Goal: Transaction & Acquisition: Purchase product/service

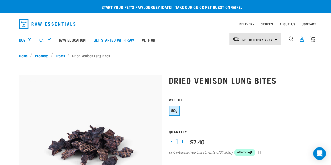
click at [302, 39] on img "dropdown navigation" at bounding box center [301, 38] width 5 height 5
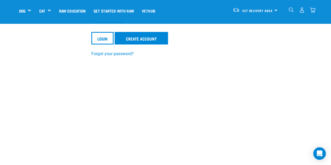
scroll to position [115, 0]
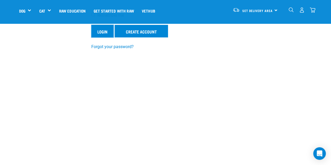
click at [105, 31] on input "Login" at bounding box center [102, 31] width 22 height 13
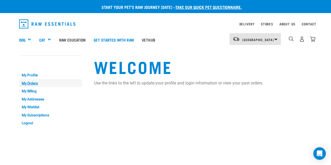
click at [34, 84] on link "My Orders" at bounding box center [50, 83] width 63 height 8
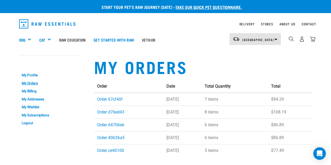
click at [169, 99] on td "23 Jul 2025" at bounding box center [182, 99] width 38 height 13
click at [116, 100] on link "Order 67cf40f" at bounding box center [110, 99] width 26 height 5
click at [117, 99] on link "Order 67cf40f" at bounding box center [110, 99] width 26 height 5
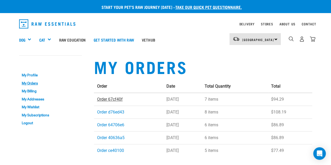
click at [117, 99] on link "Order 67cf40f" at bounding box center [110, 99] width 26 height 5
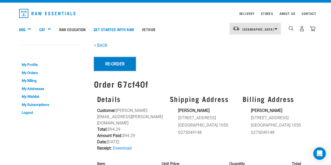
click at [120, 64] on button "Re-Order" at bounding box center [115, 64] width 42 height 14
click at [117, 64] on button "Re-Order" at bounding box center [115, 64] width 42 height 14
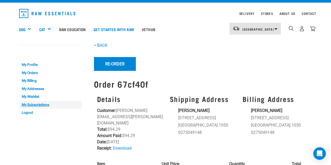
click at [27, 74] on link "My Orders" at bounding box center [50, 73] width 63 height 8
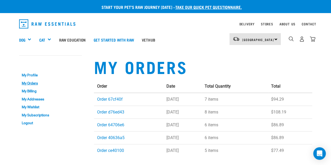
click at [109, 115] on link "Order d76ed43" at bounding box center [110, 112] width 27 height 5
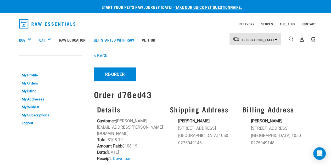
click at [109, 75] on button "Re-Order" at bounding box center [115, 75] width 42 height 14
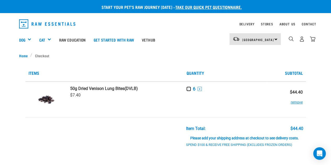
click at [189, 90] on button "-" at bounding box center [189, 89] width 4 height 4
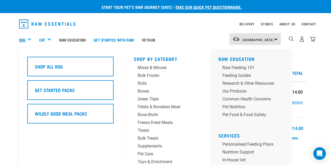
click at [21, 40] on link "Dog" at bounding box center [22, 40] width 6 height 6
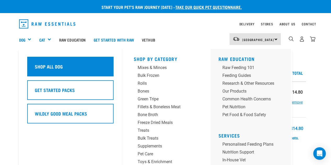
click at [50, 63] on div "Shop All Dog" at bounding box center [70, 67] width 86 height 20
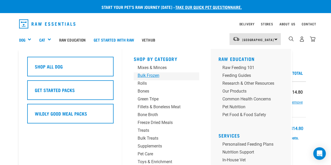
click at [140, 74] on div "Bulk Frozen" at bounding box center [162, 76] width 49 height 6
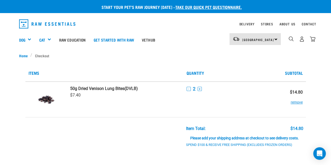
click at [25, 42] on link "Dog" at bounding box center [22, 40] width 6 height 6
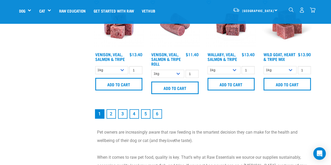
scroll to position [752, 0]
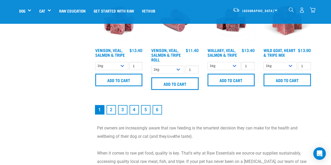
click at [110, 113] on link "2" at bounding box center [111, 109] width 9 height 9
click at [111, 109] on link "2" at bounding box center [111, 109] width 9 height 9
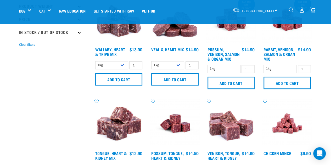
scroll to position [145, 0]
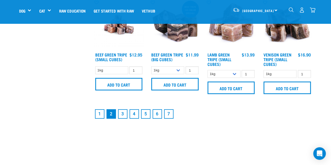
scroll to position [753, 0]
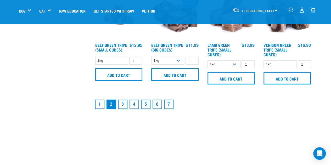
click at [123, 104] on link "3" at bounding box center [122, 104] width 9 height 9
click at [122, 105] on link "3" at bounding box center [122, 104] width 9 height 9
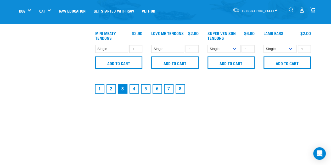
scroll to position [764, 0]
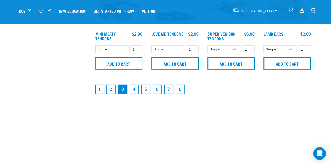
click at [135, 90] on link "4" at bounding box center [134, 89] width 9 height 9
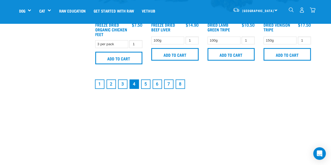
scroll to position [778, 0]
click at [144, 82] on link "5" at bounding box center [145, 83] width 9 height 9
